Goal: Book appointment/travel/reservation

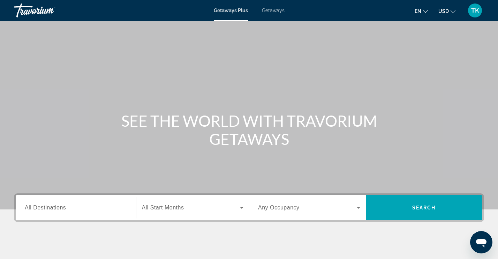
click at [37, 203] on div "Search widget" at bounding box center [76, 208] width 102 height 20
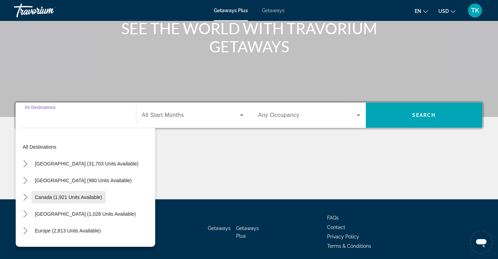
scroll to position [118, 0]
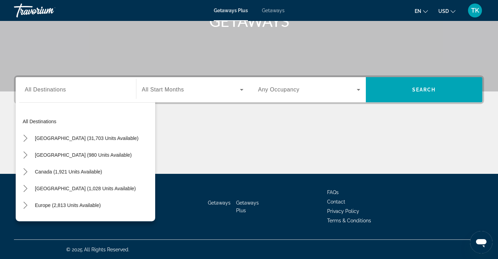
click at [184, 125] on div "Main content" at bounding box center [249, 147] width 470 height 52
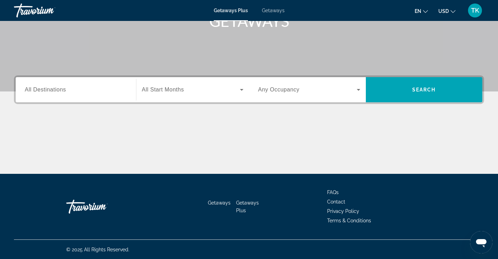
click at [55, 90] on span "All Destinations" at bounding box center [45, 90] width 41 height 6
click at [55, 90] on input "Destination All Destinations" at bounding box center [76, 90] width 102 height 8
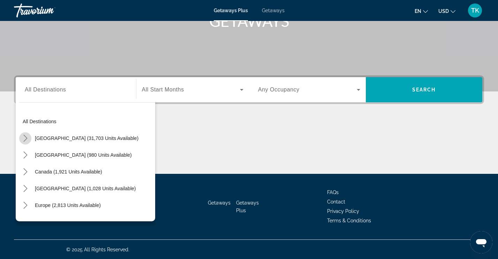
click at [27, 136] on icon "Toggle United States (31,703 units available) submenu" at bounding box center [25, 138] width 7 height 7
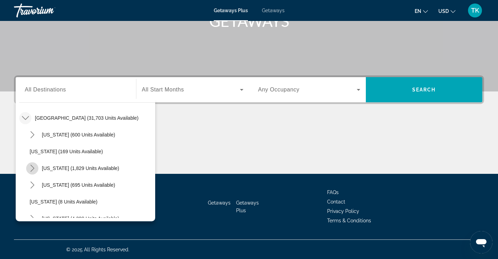
click at [32, 170] on icon "Toggle California (1,829 units available) submenu" at bounding box center [32, 168] width 7 height 7
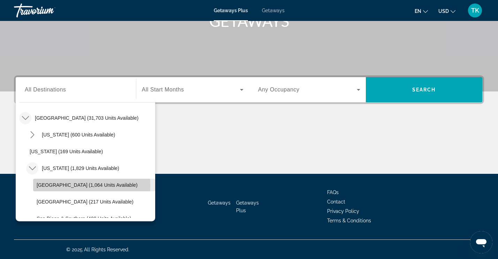
click at [72, 185] on span "[GEOGRAPHIC_DATA] (1,064 units available)" at bounding box center [87, 185] width 101 height 6
type input "**********"
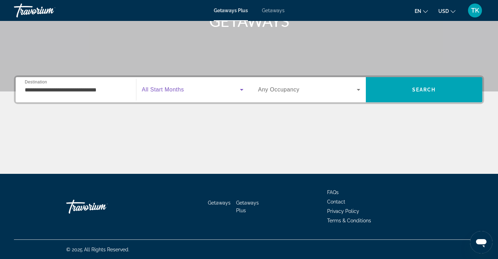
click at [178, 93] on span "Search widget" at bounding box center [191, 89] width 98 height 8
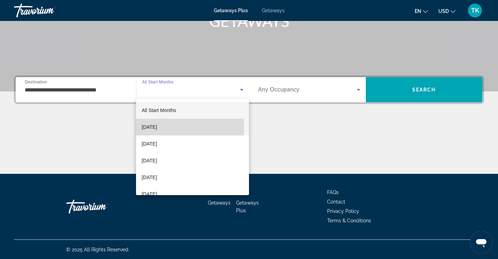
click at [174, 127] on mat-option "[DATE]" at bounding box center [192, 127] width 113 height 17
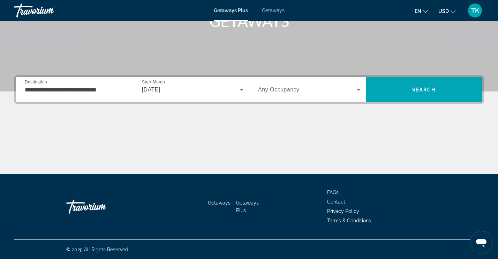
click at [278, 95] on div "Search widget" at bounding box center [309, 90] width 102 height 20
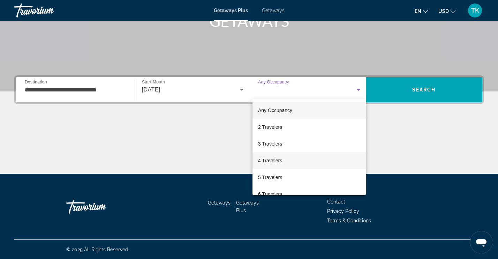
click at [281, 165] on mat-option "4 Travelers" at bounding box center [309, 160] width 113 height 17
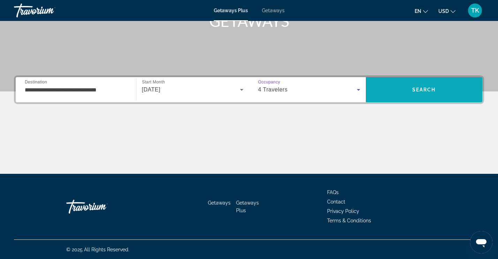
click at [404, 82] on span "Search" at bounding box center [424, 89] width 117 height 17
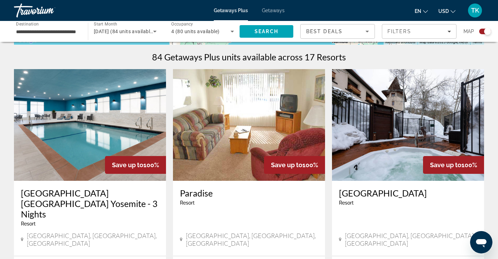
scroll to position [209, 0]
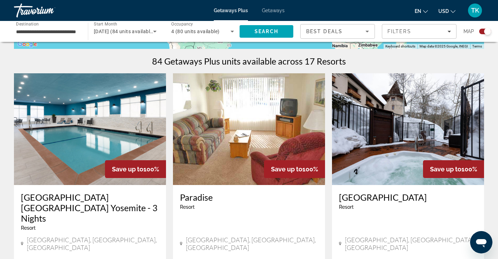
click at [72, 125] on img "Main content" at bounding box center [90, 129] width 152 height 112
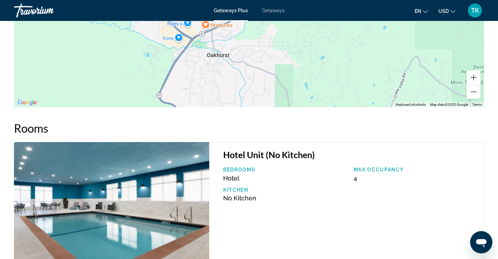
scroll to position [753, 0]
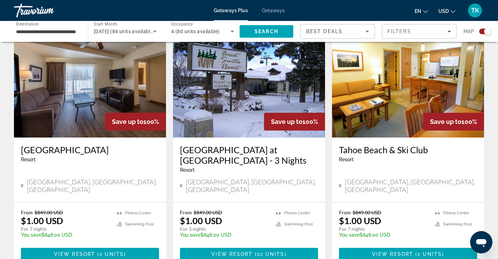
scroll to position [523, 0]
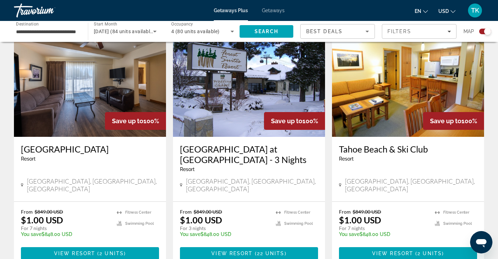
click at [86, 92] on img "Main content" at bounding box center [90, 81] width 152 height 112
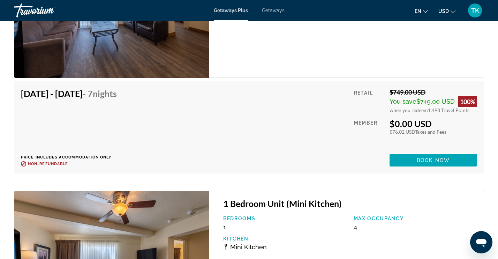
scroll to position [1270, 0]
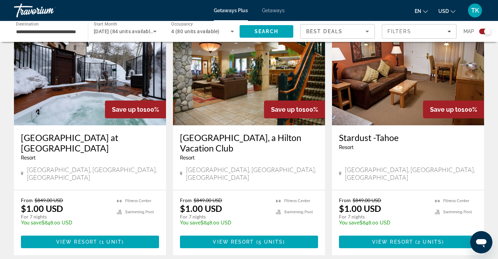
scroll to position [977, 0]
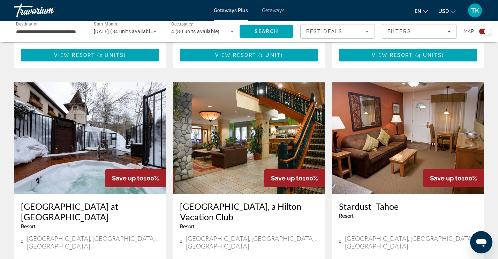
click at [255, 105] on img "Main content" at bounding box center [249, 138] width 152 height 112
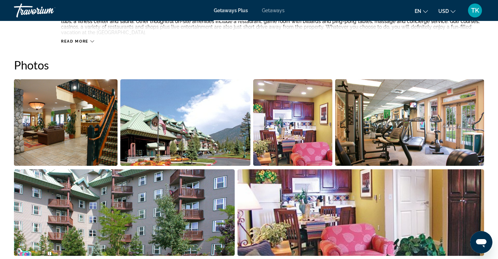
scroll to position [310, 0]
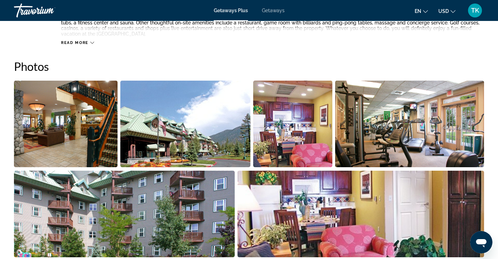
click at [88, 129] on img "Open full-screen image slider" at bounding box center [66, 124] width 104 height 87
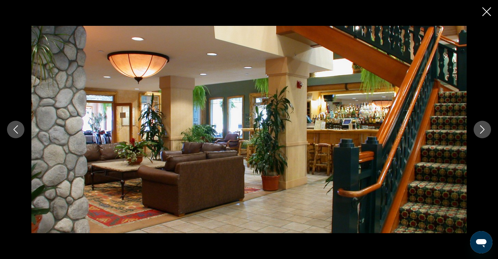
click at [485, 134] on button "Next image" at bounding box center [482, 129] width 17 height 17
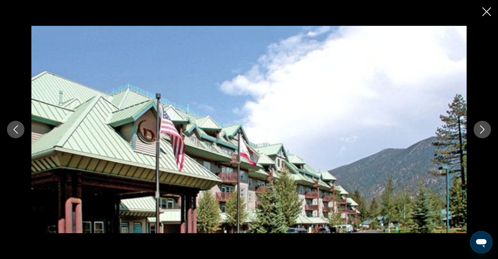
click at [485, 134] on button "Next image" at bounding box center [482, 129] width 17 height 17
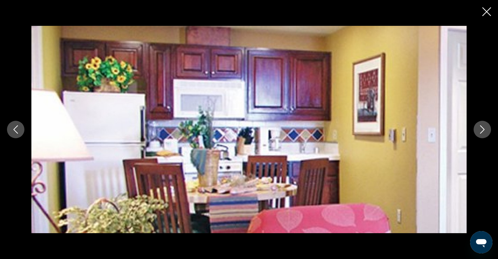
click at [484, 134] on button "Next image" at bounding box center [482, 129] width 17 height 17
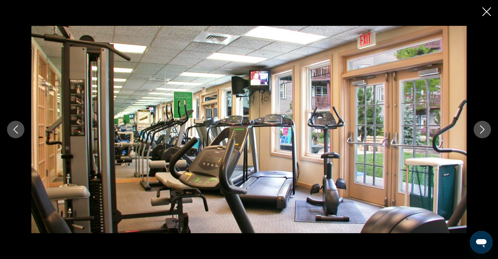
click at [483, 132] on icon "Next image" at bounding box center [482, 129] width 8 height 8
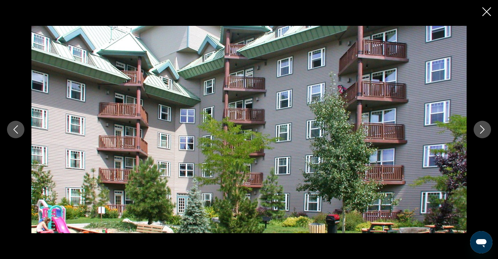
click at [483, 132] on icon "Next image" at bounding box center [482, 129] width 8 height 8
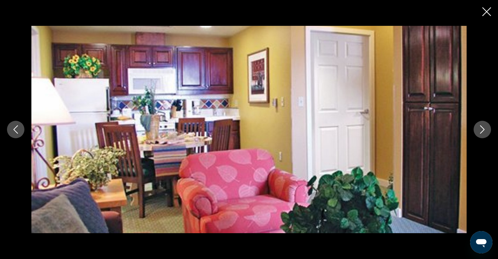
click at [483, 132] on icon "Next image" at bounding box center [482, 129] width 8 height 8
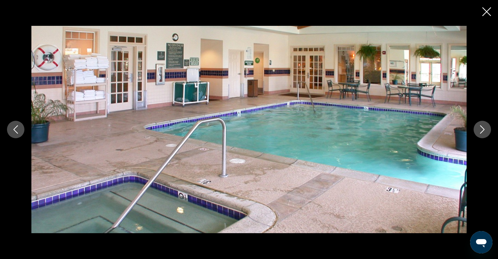
click at [483, 131] on icon "Next image" at bounding box center [482, 129] width 8 height 8
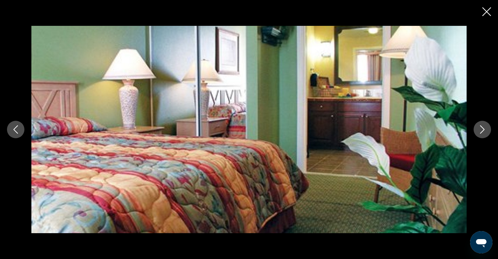
click at [483, 131] on icon "Next image" at bounding box center [482, 129] width 8 height 8
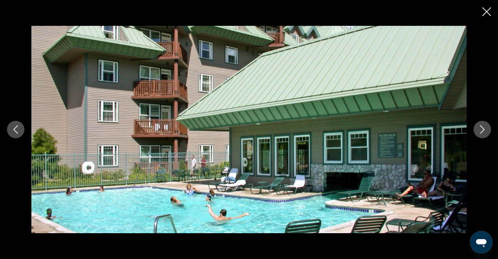
click at [483, 131] on icon "Next image" at bounding box center [482, 129] width 8 height 8
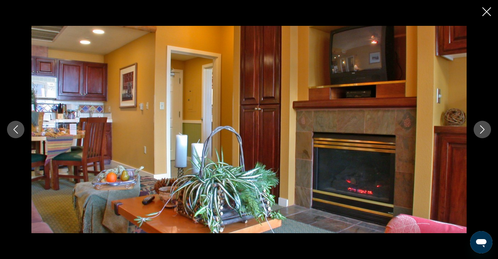
click at [483, 131] on icon "Next image" at bounding box center [482, 129] width 8 height 8
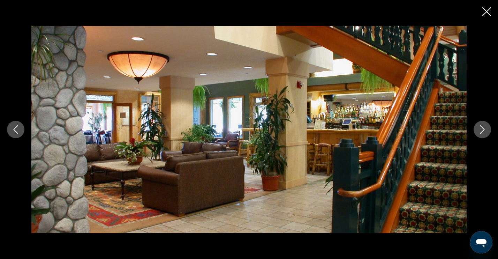
click at [483, 13] on icon "Close slideshow" at bounding box center [487, 11] width 9 height 9
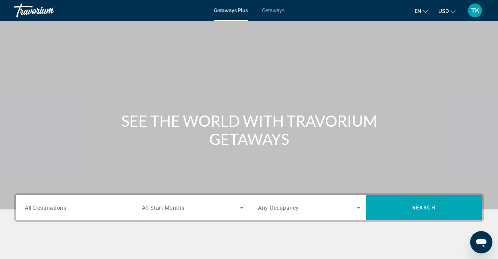
click at [48, 204] on input "Destination All Destinations" at bounding box center [76, 208] width 102 height 8
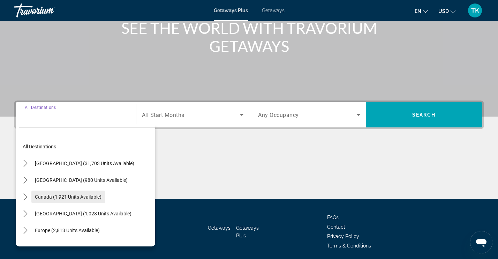
scroll to position [118, 0]
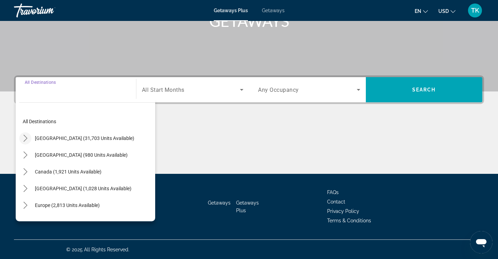
click at [27, 139] on icon "Toggle United States (31,703 units available) submenu" at bounding box center [25, 138] width 7 height 7
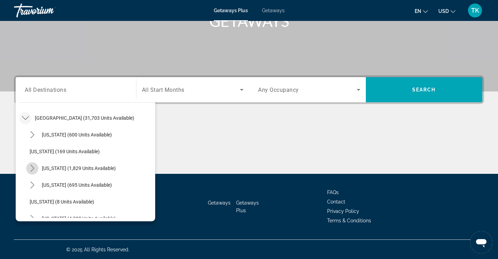
click at [35, 165] on icon "Toggle California (1,829 units available) submenu" at bounding box center [32, 168] width 7 height 7
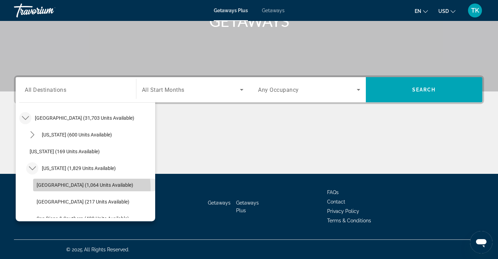
click at [69, 188] on span "Select destination: Lake Tahoe (1,064 units available)" at bounding box center [94, 185] width 122 height 17
type input "**********"
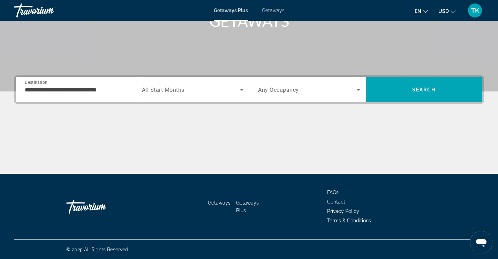
click at [164, 91] on span "All Start Months" at bounding box center [163, 90] width 43 height 7
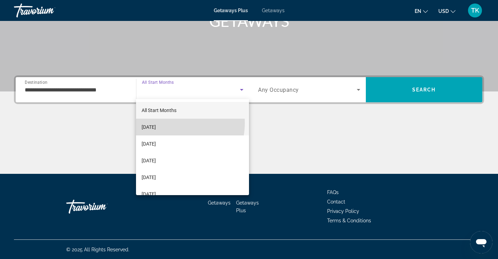
click at [156, 123] on span "[DATE]" at bounding box center [149, 127] width 14 height 8
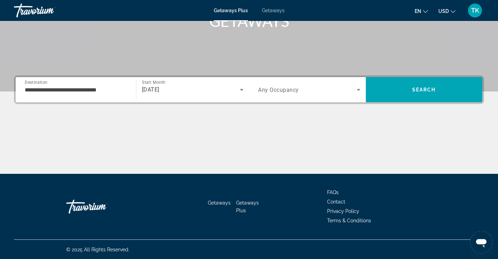
click at [278, 90] on span "Any Occupancy" at bounding box center [278, 90] width 41 height 7
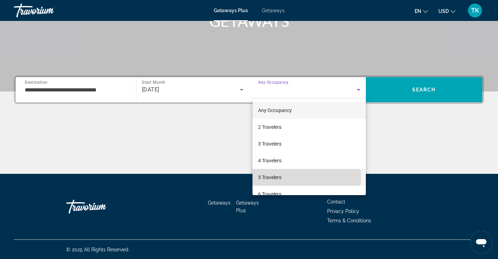
click at [275, 179] on span "5 Travelers" at bounding box center [269, 177] width 23 height 8
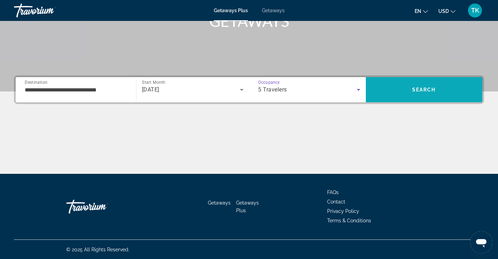
click at [419, 85] on span "Search" at bounding box center [424, 89] width 117 height 17
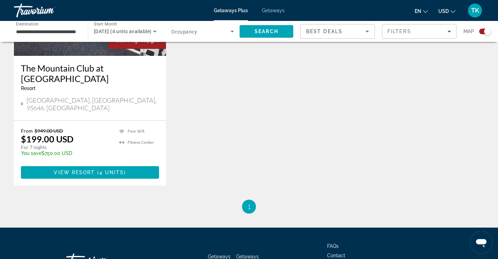
scroll to position [304, 0]
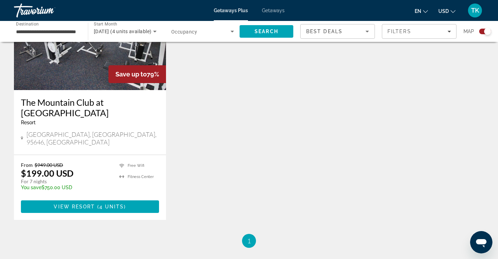
drag, startPoint x: 104, startPoint y: 189, endPoint x: 108, endPoint y: 189, distance: 4.2
click at [104, 204] on span "4 units" at bounding box center [111, 207] width 25 height 6
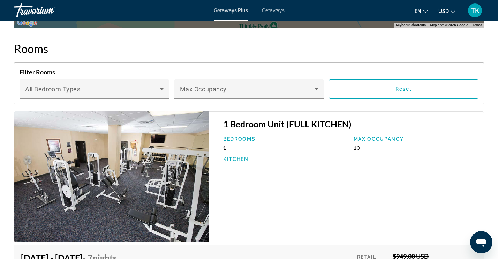
scroll to position [1047, 0]
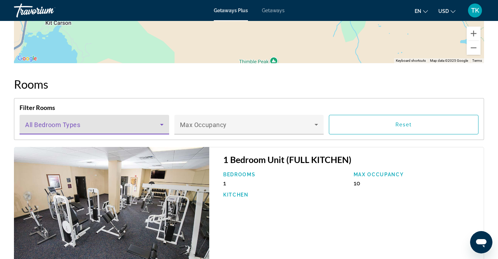
click at [160, 123] on icon "Main content" at bounding box center [162, 124] width 8 height 8
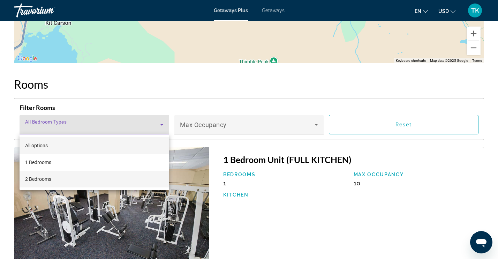
click at [67, 179] on mat-option "2 Bedrooms" at bounding box center [95, 179] width 150 height 17
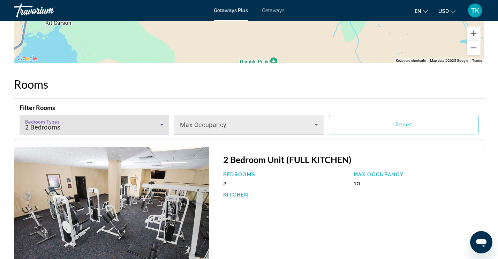
click at [313, 124] on icon "Main content" at bounding box center [316, 124] width 8 height 8
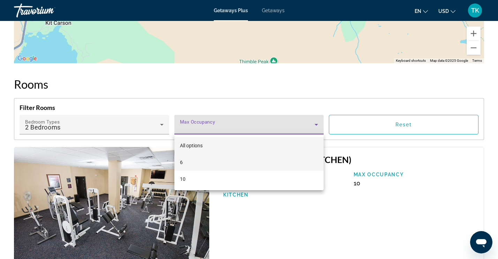
click at [280, 161] on mat-option "6" at bounding box center [249, 162] width 150 height 17
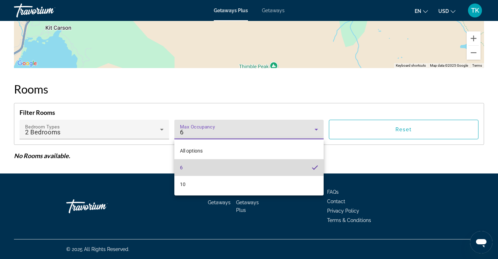
scroll to position [1041, 0]
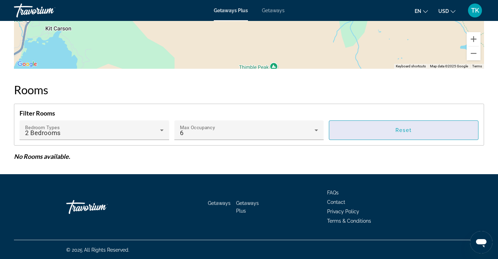
click at [422, 132] on span "Main content" at bounding box center [403, 130] width 149 height 17
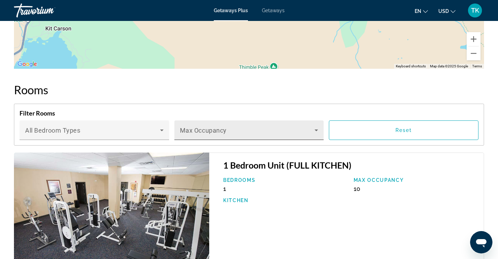
click at [282, 127] on div "Max Occupancy" at bounding box center [249, 130] width 139 height 20
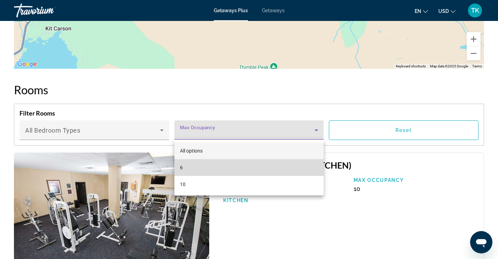
click at [226, 171] on mat-option "6" at bounding box center [249, 167] width 150 height 17
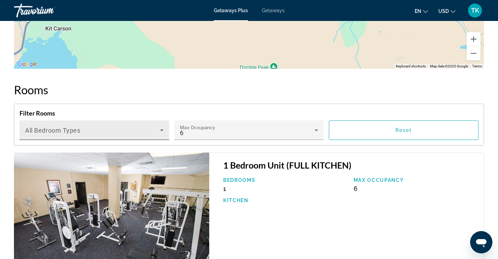
click at [96, 125] on div "Bedroom Types All Bedroom Types" at bounding box center [94, 130] width 139 height 20
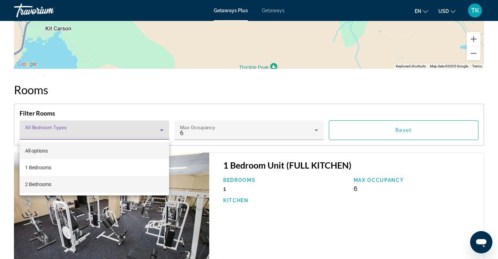
click at [77, 186] on mat-option "2 Bedrooms" at bounding box center [95, 184] width 150 height 17
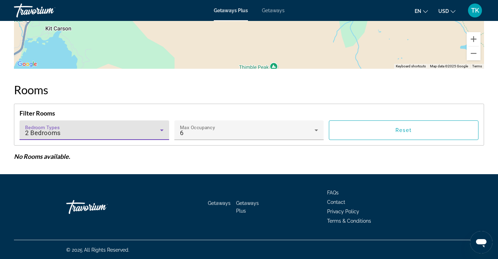
click at [161, 129] on icon "Main content" at bounding box center [162, 130] width 8 height 8
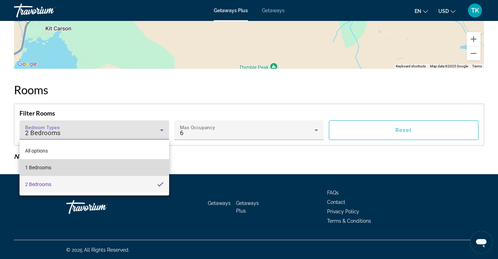
click at [103, 168] on mat-option "1 Bedrooms" at bounding box center [95, 167] width 150 height 17
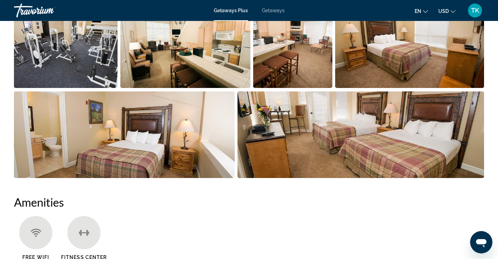
scroll to position [308, 0]
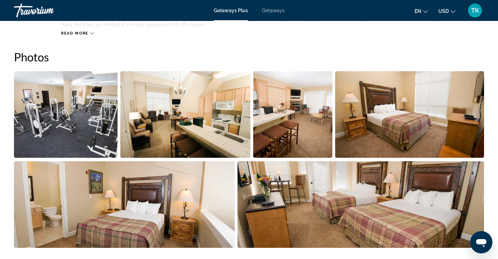
click at [95, 109] on img "Open full-screen image slider" at bounding box center [66, 114] width 104 height 87
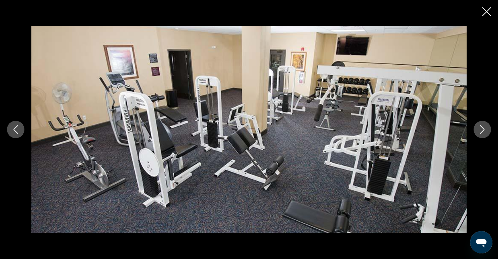
click at [478, 130] on button "Next image" at bounding box center [482, 129] width 17 height 17
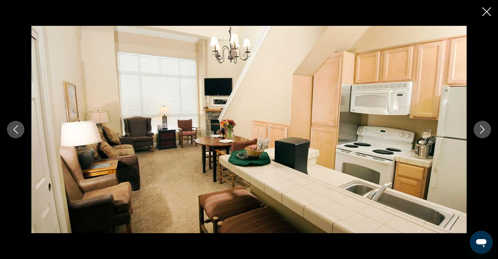
click at [481, 129] on icon "Next image" at bounding box center [482, 129] width 8 height 8
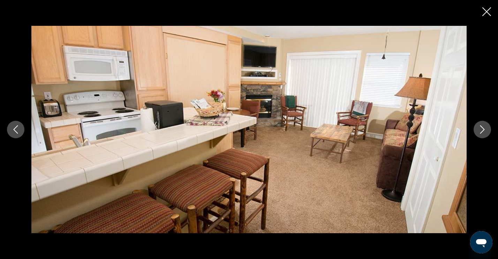
click at [482, 128] on icon "Next image" at bounding box center [482, 129] width 8 height 8
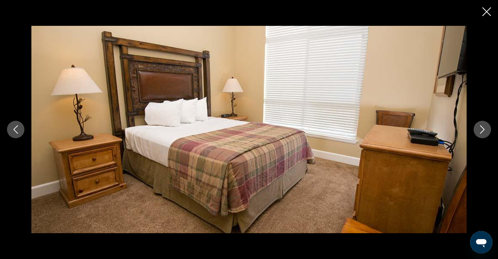
click at [483, 128] on icon "Next image" at bounding box center [482, 129] width 8 height 8
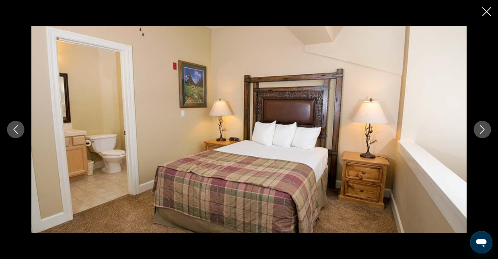
click at [483, 128] on icon "Next image" at bounding box center [483, 129] width 5 height 8
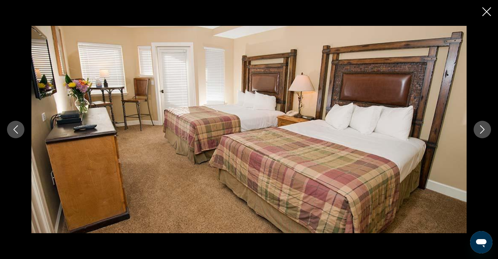
click at [483, 128] on icon "Next image" at bounding box center [483, 129] width 5 height 8
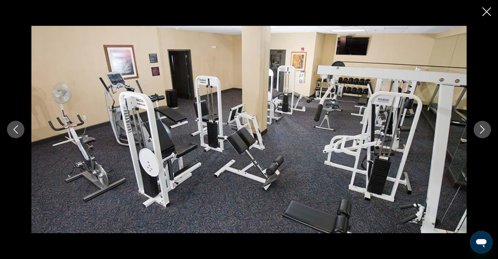
click at [483, 7] on div "prev next" at bounding box center [249, 129] width 498 height 259
click at [488, 11] on icon "Close slideshow" at bounding box center [487, 11] width 9 height 9
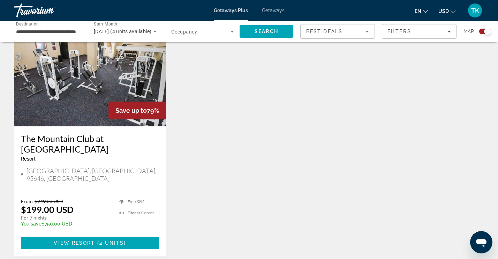
scroll to position [174, 0]
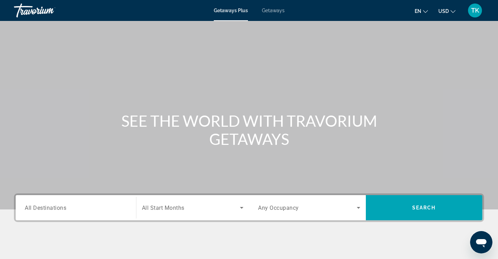
click at [45, 206] on span "All Destinations" at bounding box center [46, 207] width 42 height 7
click at [45, 206] on input "Destination All Destinations" at bounding box center [76, 208] width 102 height 8
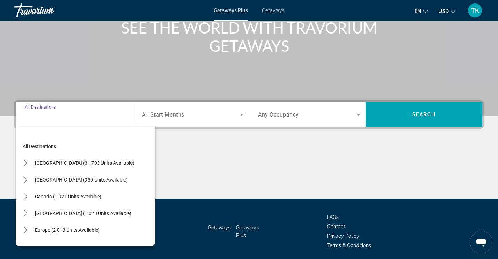
scroll to position [118, 0]
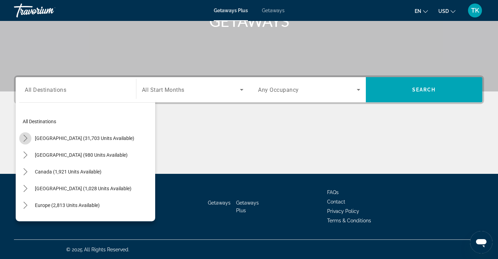
click at [23, 139] on icon "Toggle United States (31,703 units available) submenu" at bounding box center [25, 138] width 7 height 7
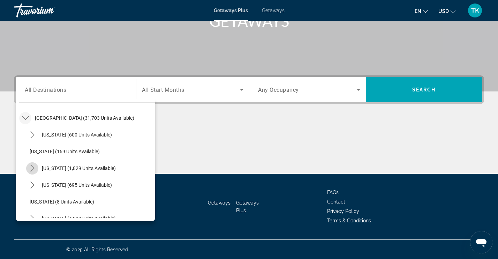
click at [33, 169] on icon "Toggle California (1,829 units available) submenu" at bounding box center [32, 168] width 7 height 7
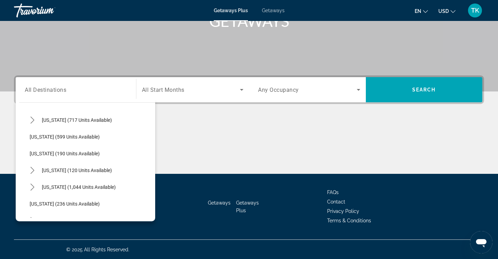
scroll to position [474, 0]
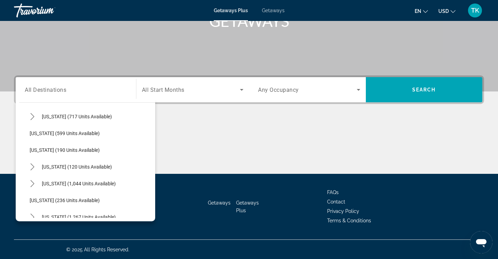
drag, startPoint x: 444, startPoint y: 47, endPoint x: 423, endPoint y: 44, distance: 21.5
